Goal: Information Seeking & Learning: Learn about a topic

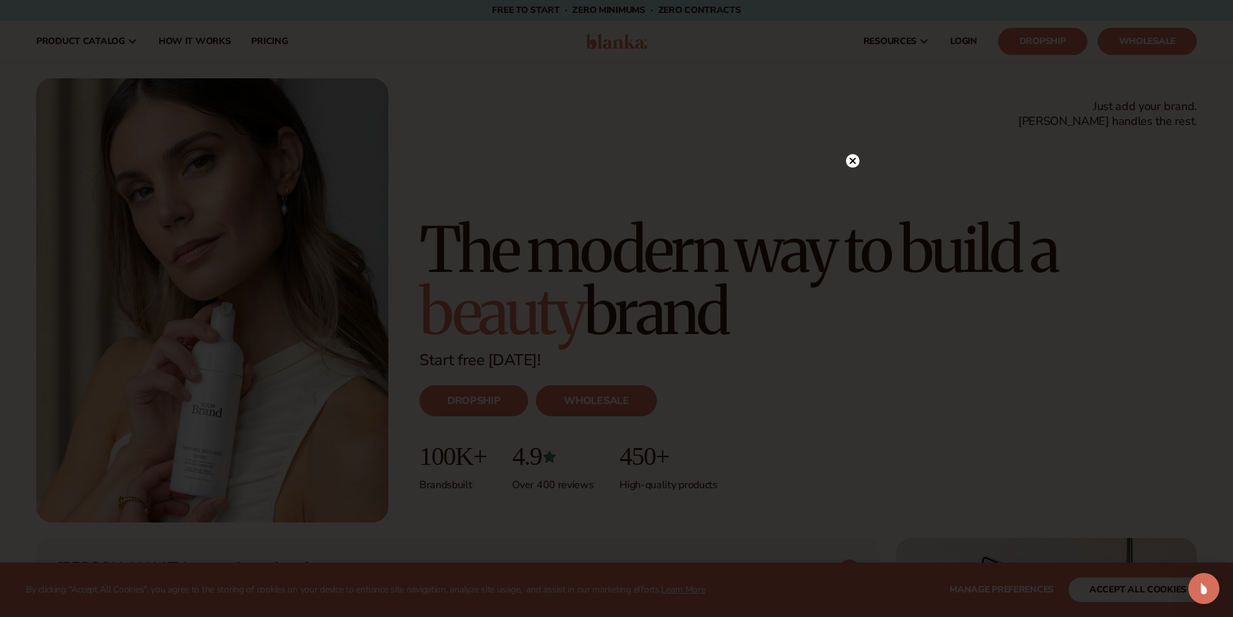
click at [849, 165] on circle at bounding box center [853, 161] width 14 height 14
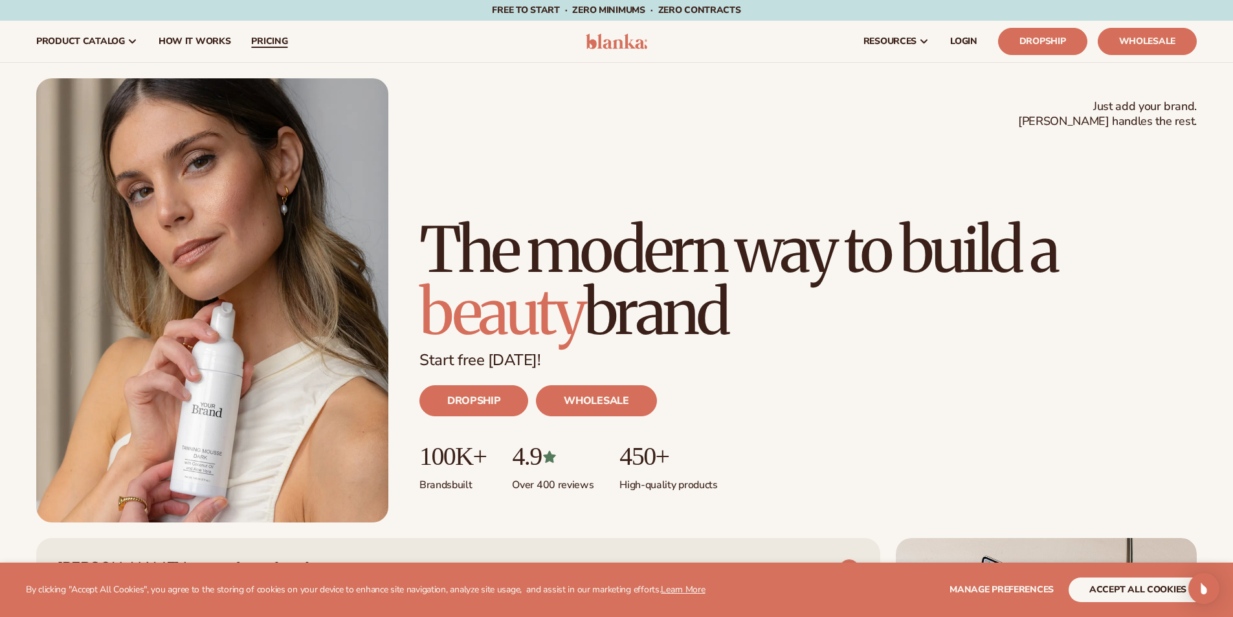
click at [273, 38] on span "pricing" at bounding box center [269, 41] width 36 height 10
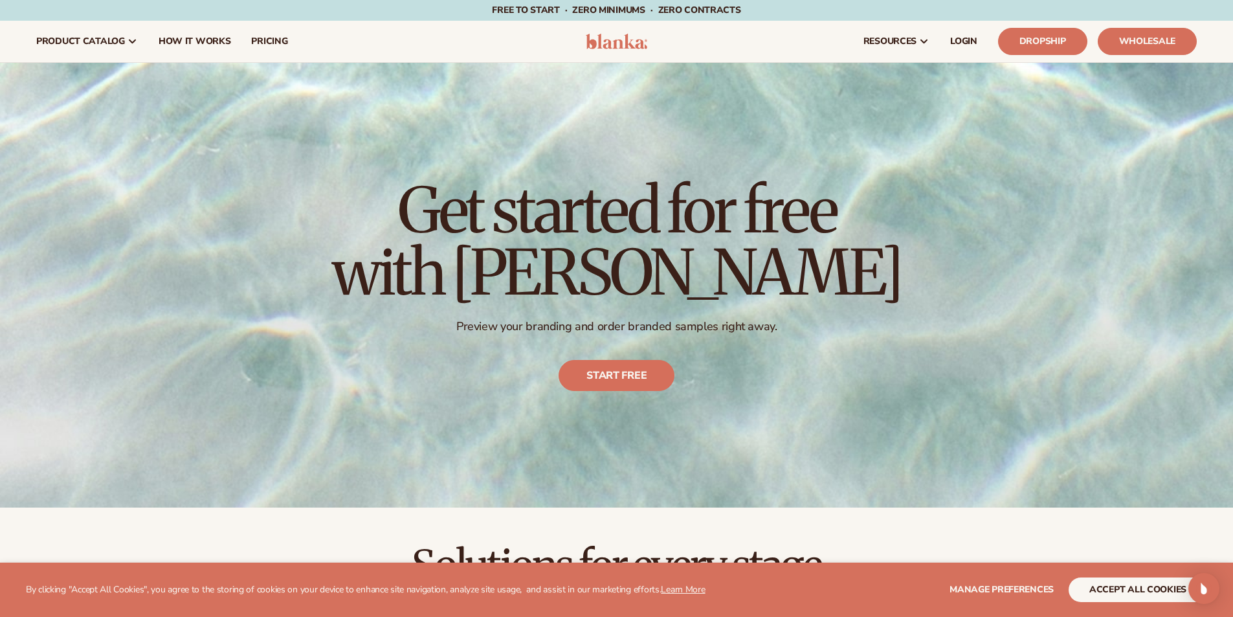
click at [946, 307] on div "Get started for free with [PERSON_NAME] Preview your branding and order branded…" at bounding box center [616, 285] width 1233 height 445
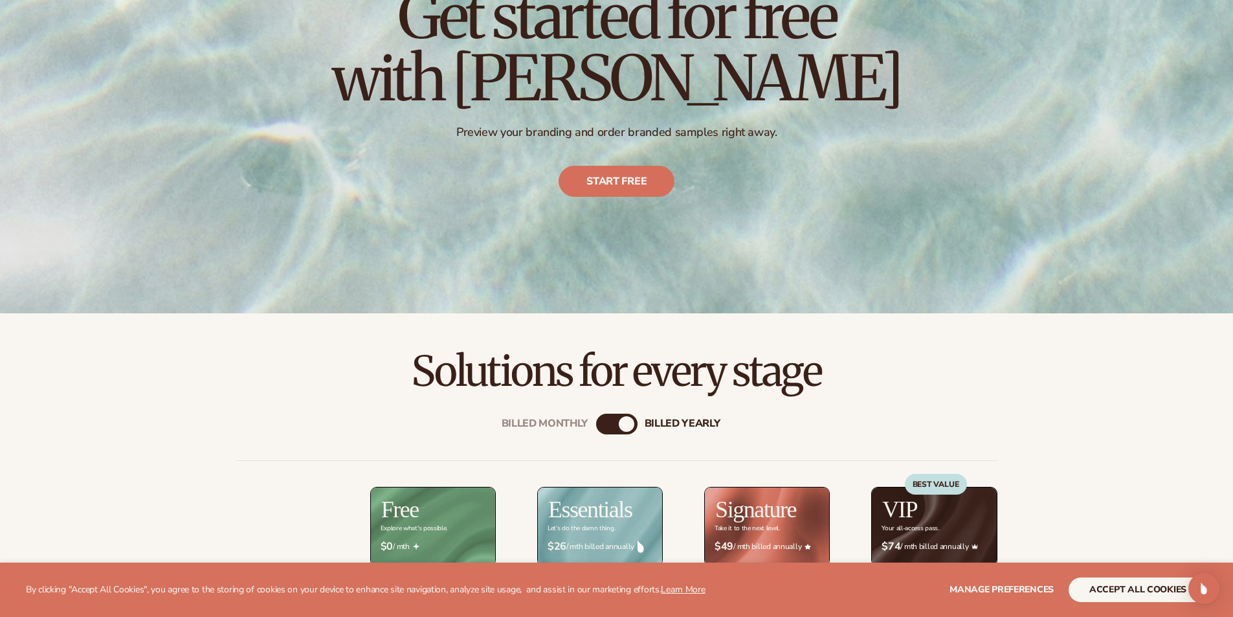
scroll to position [259, 0]
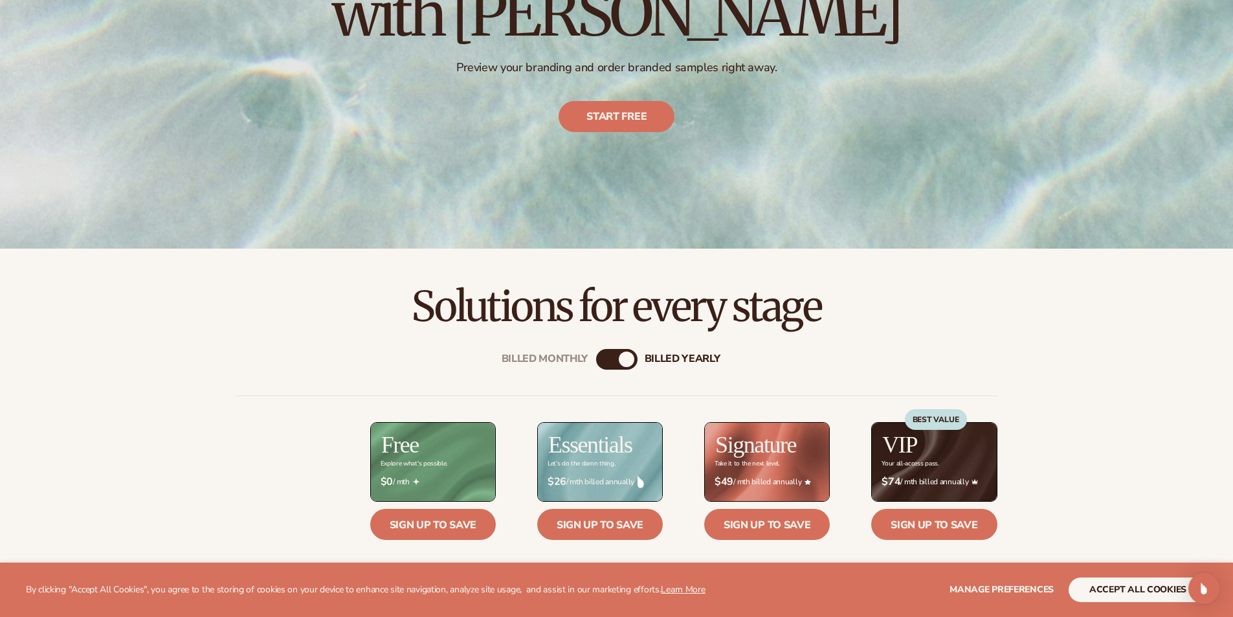
click at [409, 455] on h2 "Free" at bounding box center [400, 444] width 38 height 23
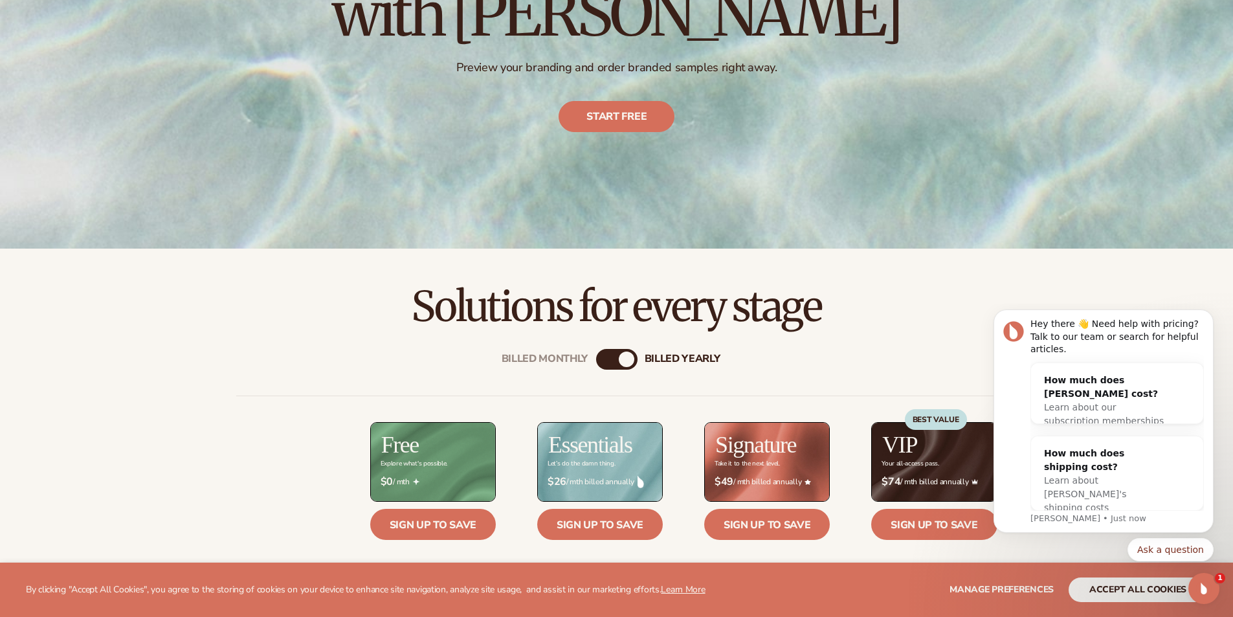
scroll to position [0, 0]
